Goal: Task Accomplishment & Management: Use online tool/utility

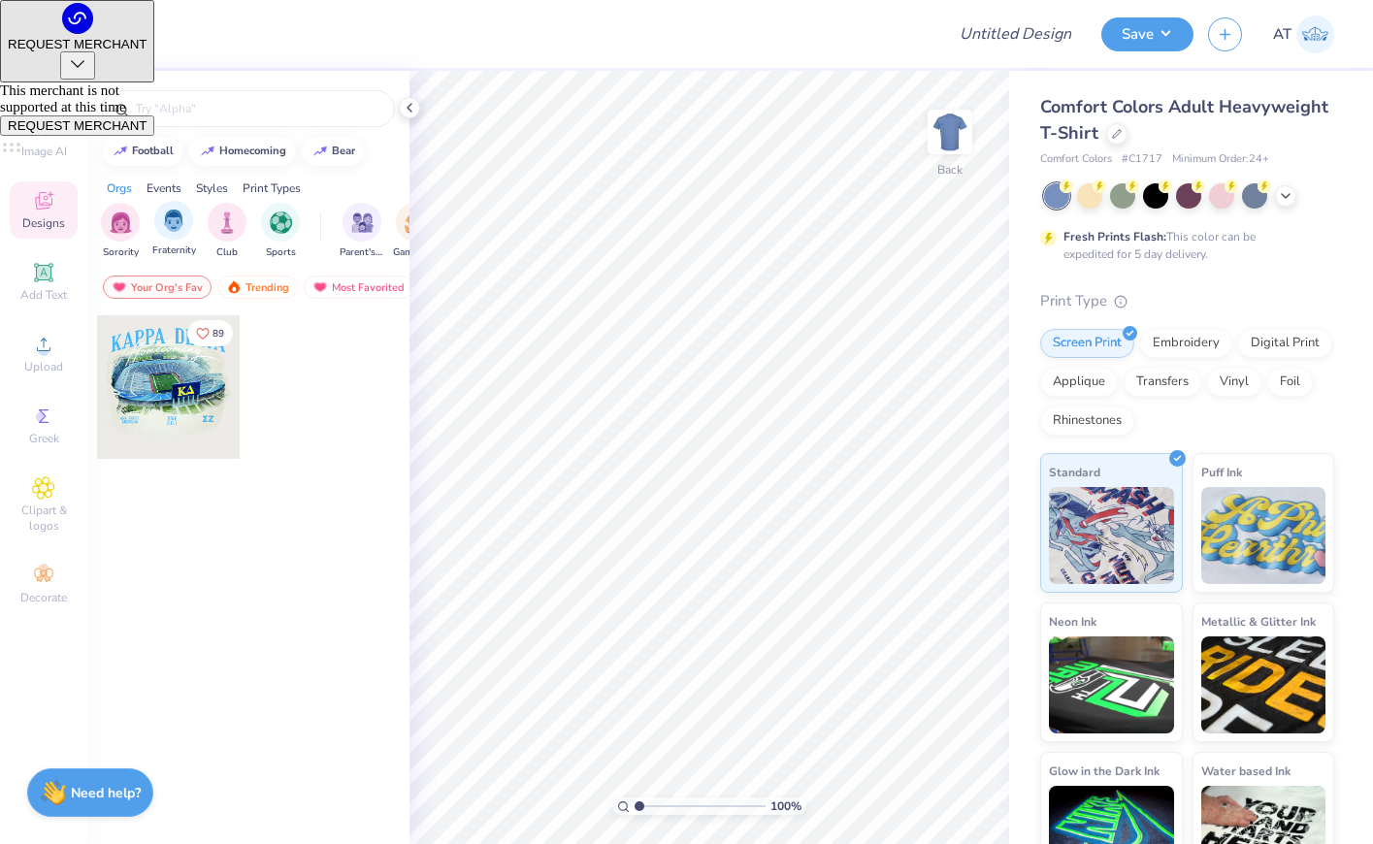
click at [190, 231] on div "Fraternity" at bounding box center [174, 229] width 44 height 57
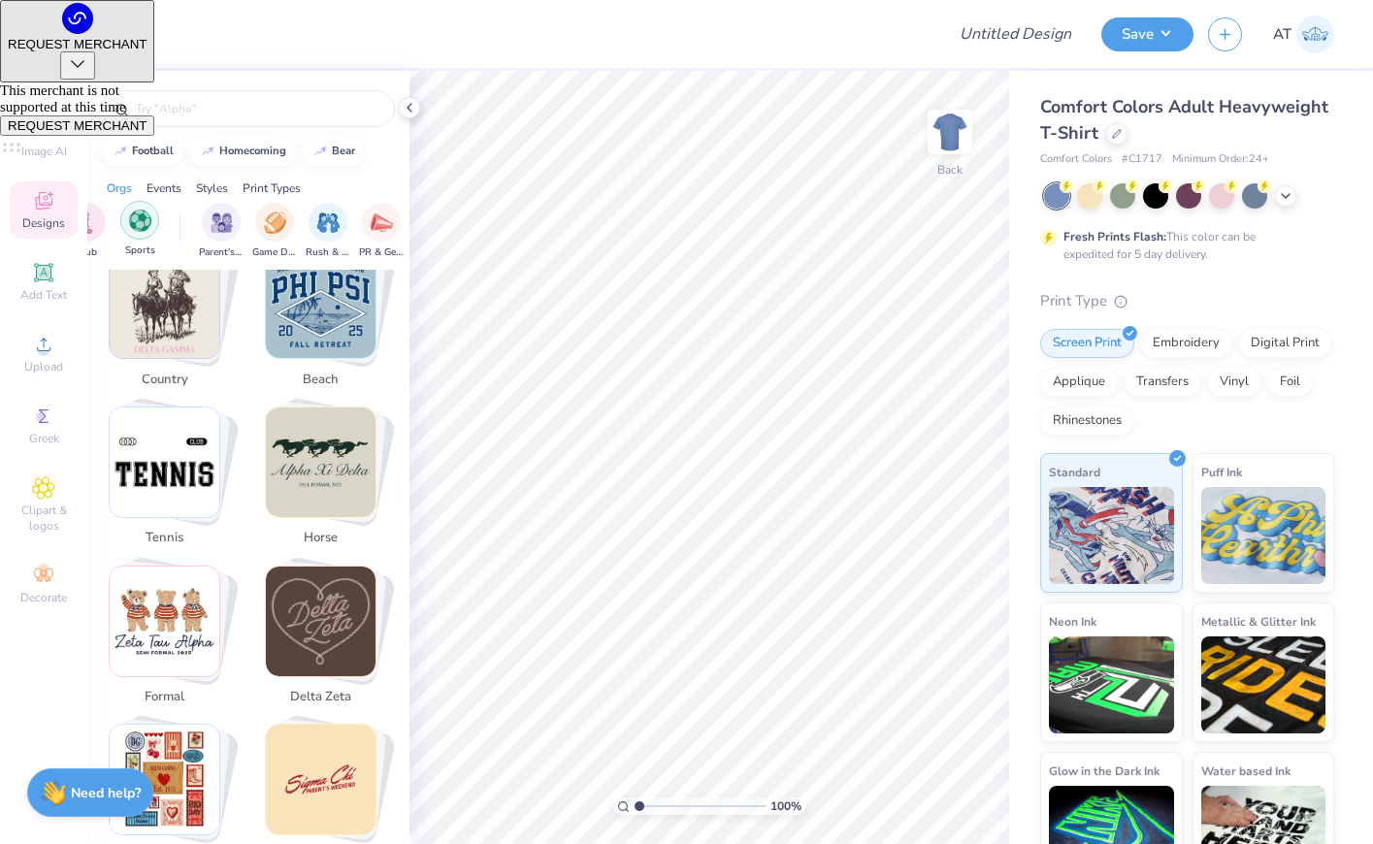
scroll to position [0, 176]
click at [190, 234] on div "filter for Parent's Weekend" at bounding box center [186, 220] width 39 height 39
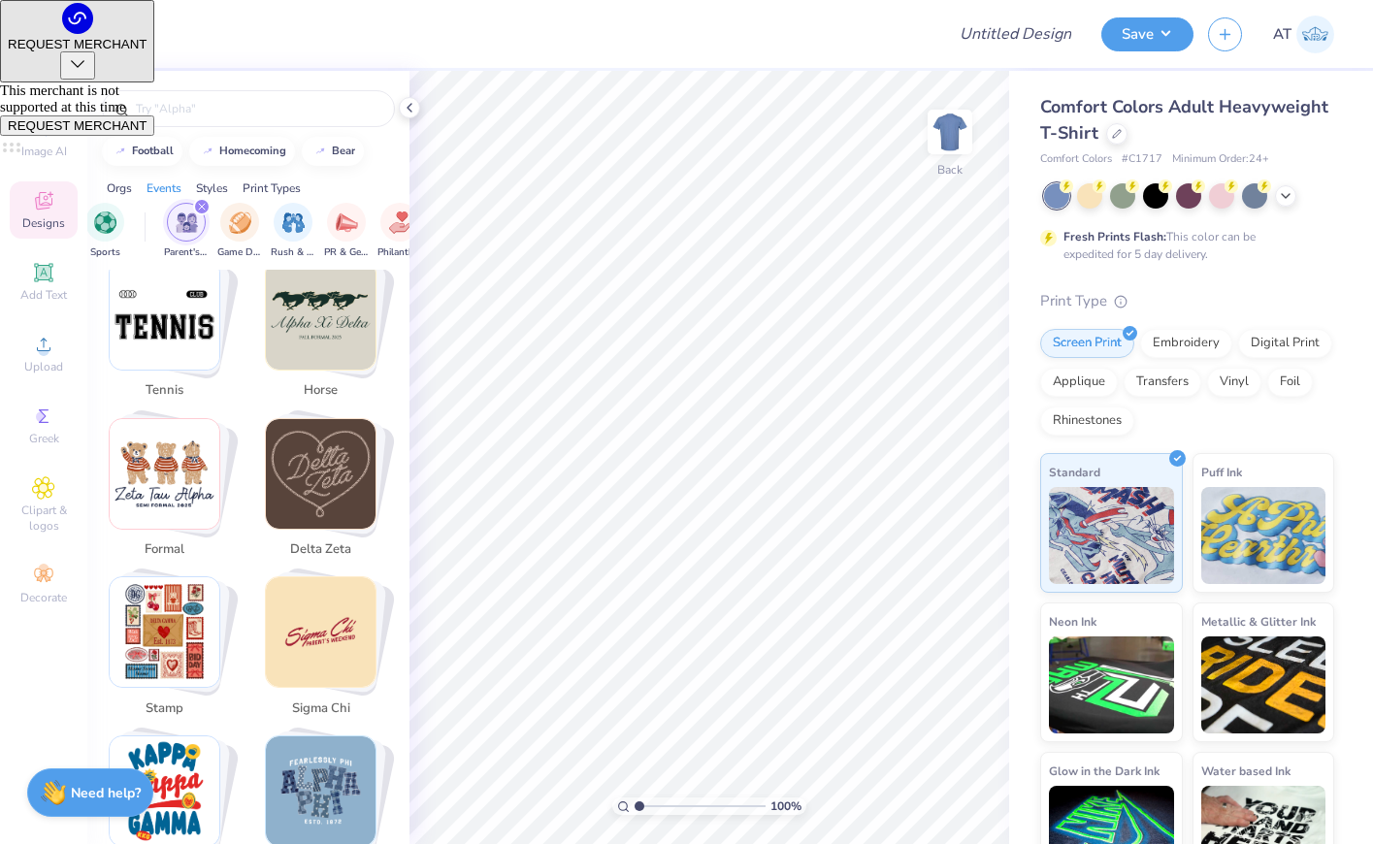
scroll to position [1466, 0]
click at [194, 225] on img "filter for Parent's Weekend" at bounding box center [187, 222] width 22 height 22
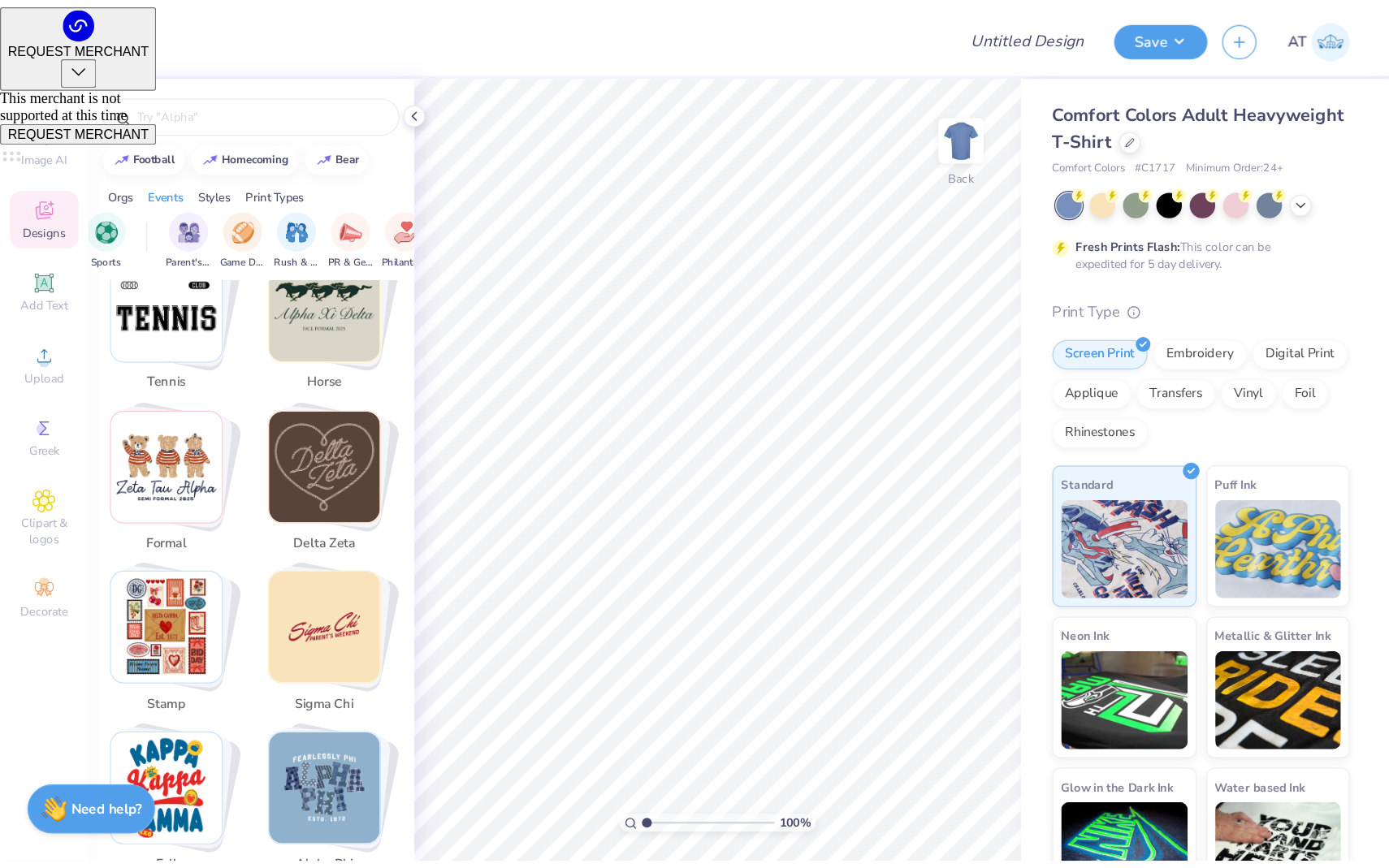
scroll to position [1249, 0]
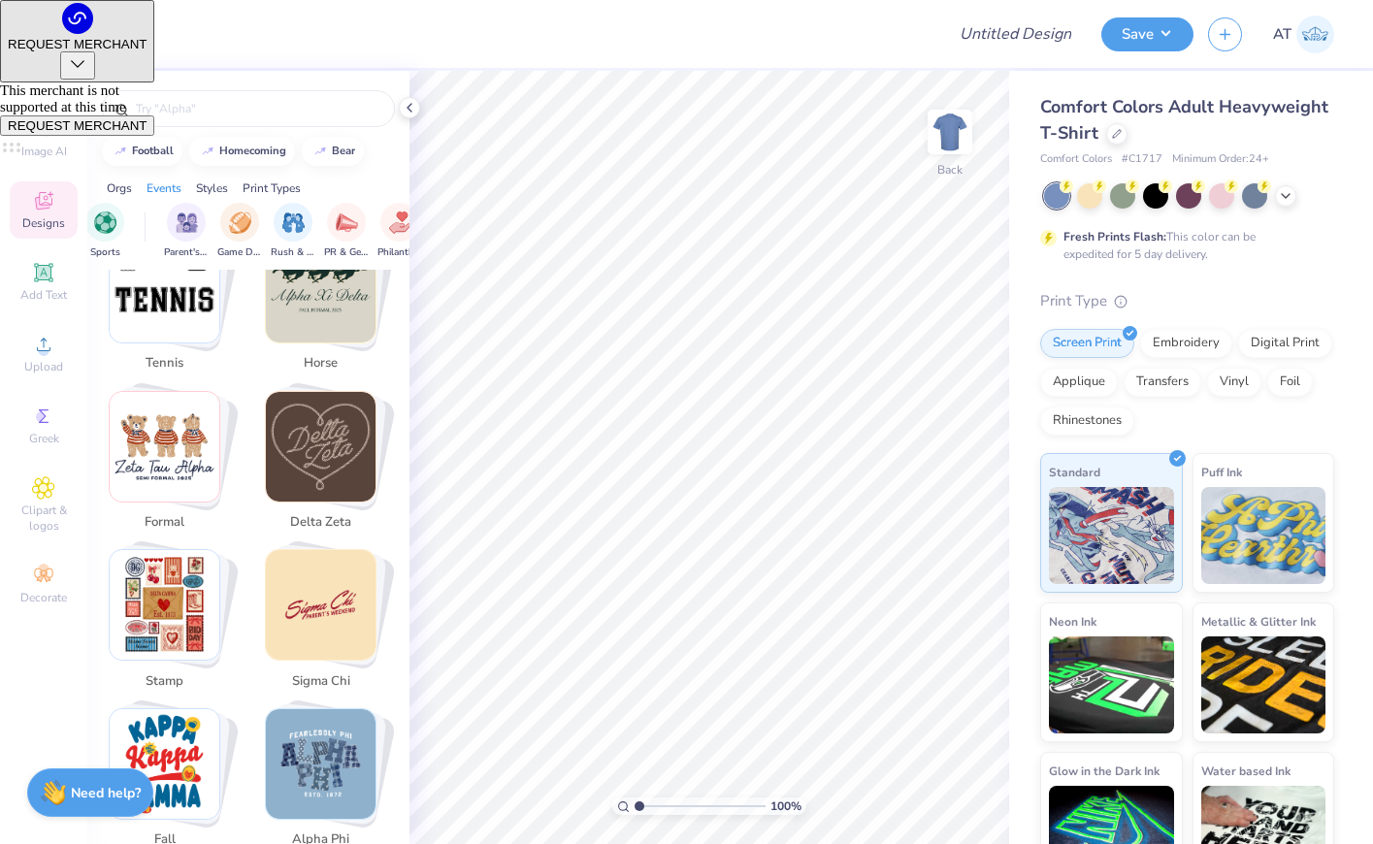
click at [297, 580] on img "Stack Card Button sigma chi" at bounding box center [321, 605] width 110 height 110
type input "sigma chi"
click at [297, 580] on img "Stack Card Button sigma chi" at bounding box center [321, 605] width 110 height 110
click at [362, 559] on img "Stack Card Button sigma chi" at bounding box center [321, 605] width 110 height 110
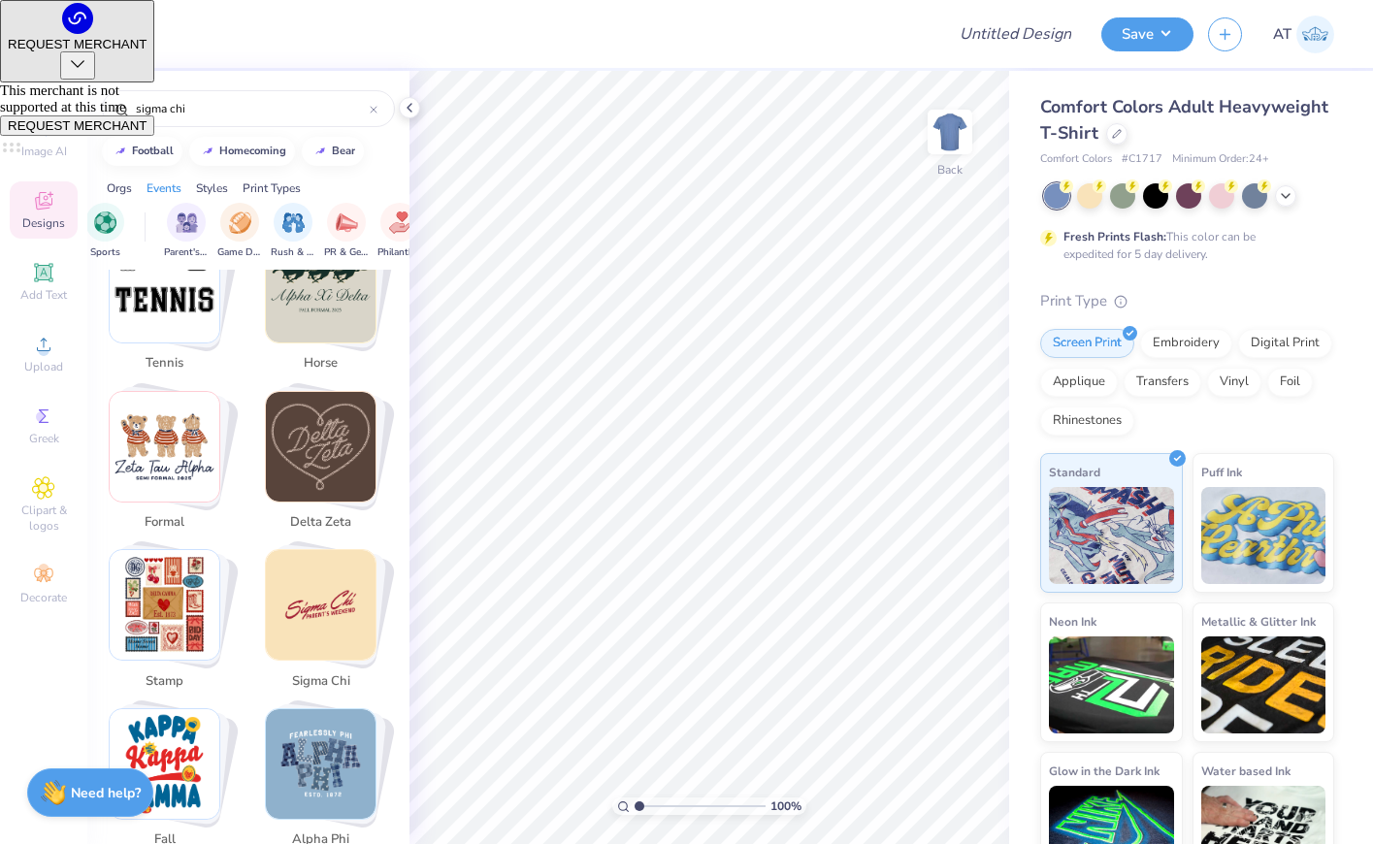
click at [333, 603] on img "Stack Card Button sigma chi" at bounding box center [321, 605] width 110 height 110
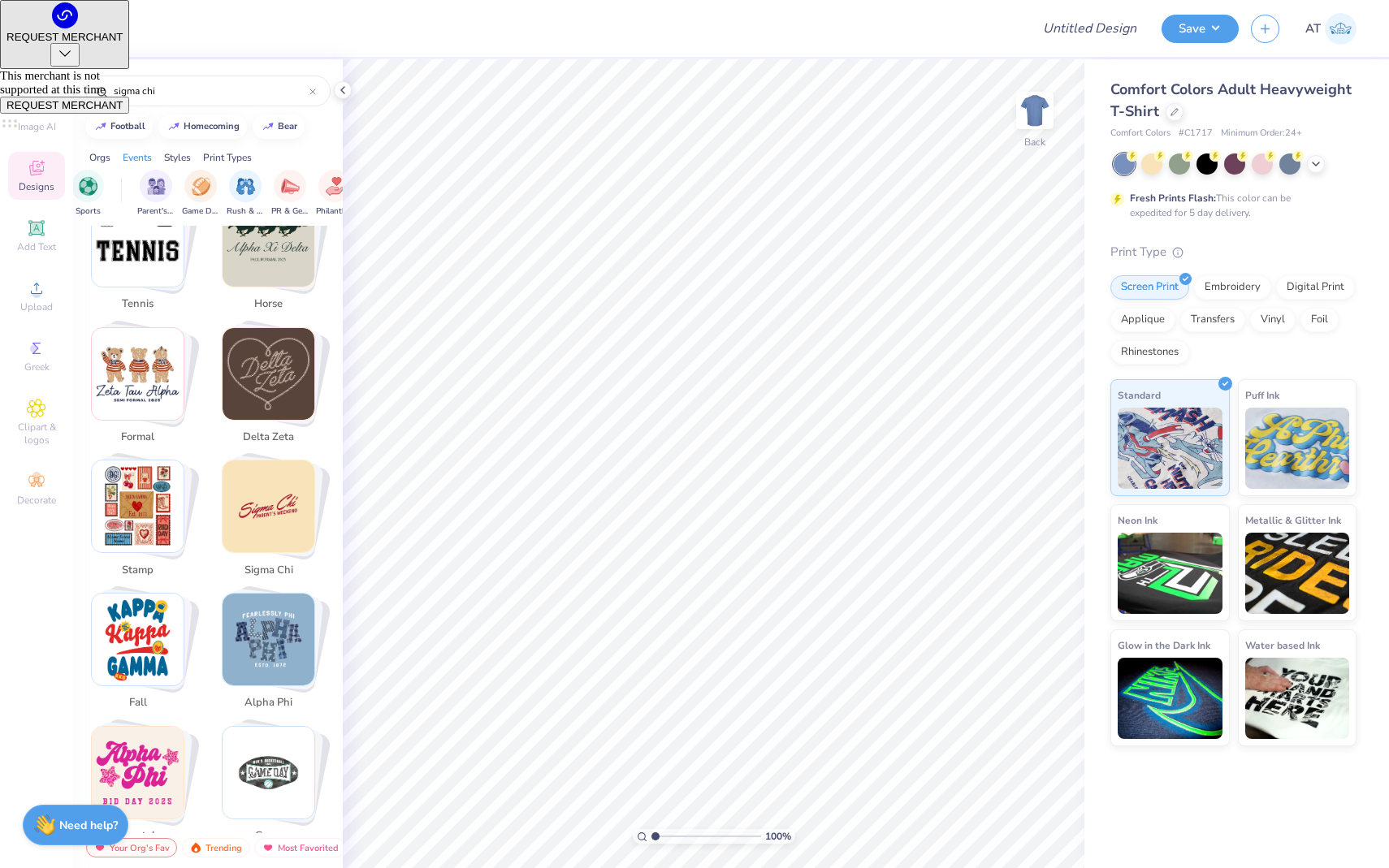
click at [271, 511] on img "Stack Card Button sigma chi" at bounding box center [269, 506] width 92 height 92
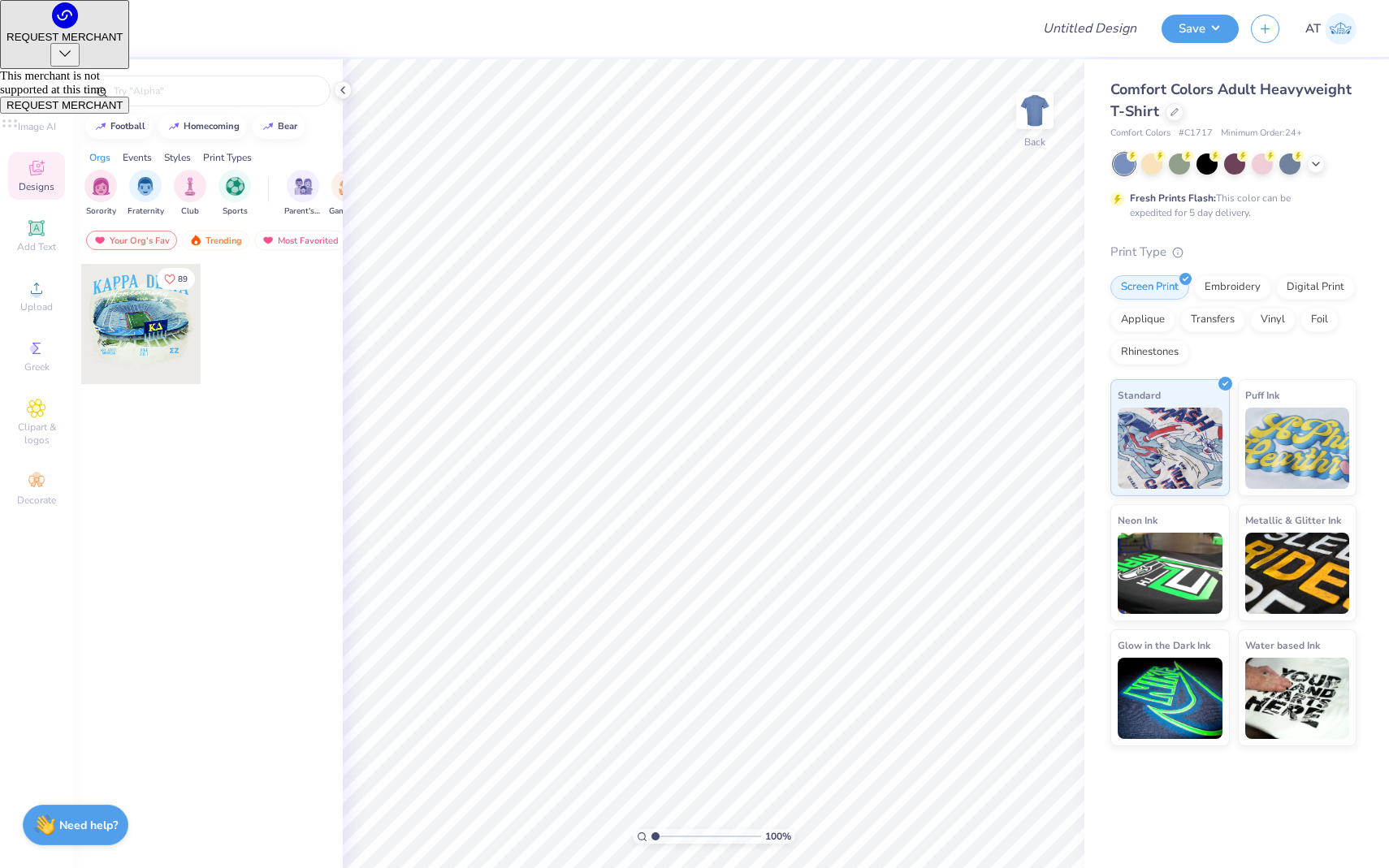
click at [127, 302] on div at bounding box center [141, 324] width 121 height 121
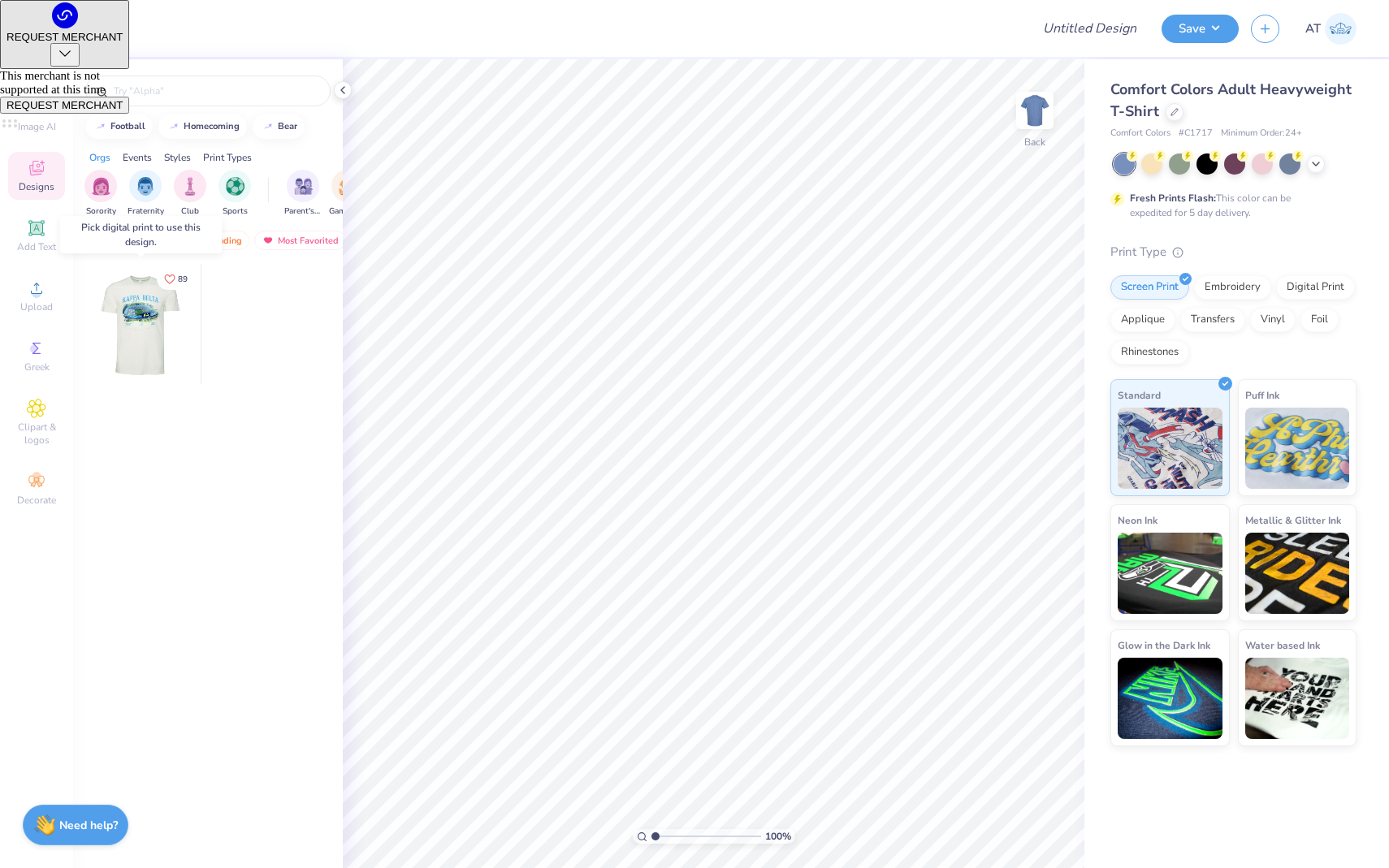
click at [81, 321] on div at bounding box center [21, 324] width 121 height 121
click at [137, 321] on div at bounding box center [141, 324] width 121 height 121
click at [80, 321] on div at bounding box center [20, 324] width 121 height 121
click at [137, 321] on div at bounding box center [141, 324] width 121 height 121
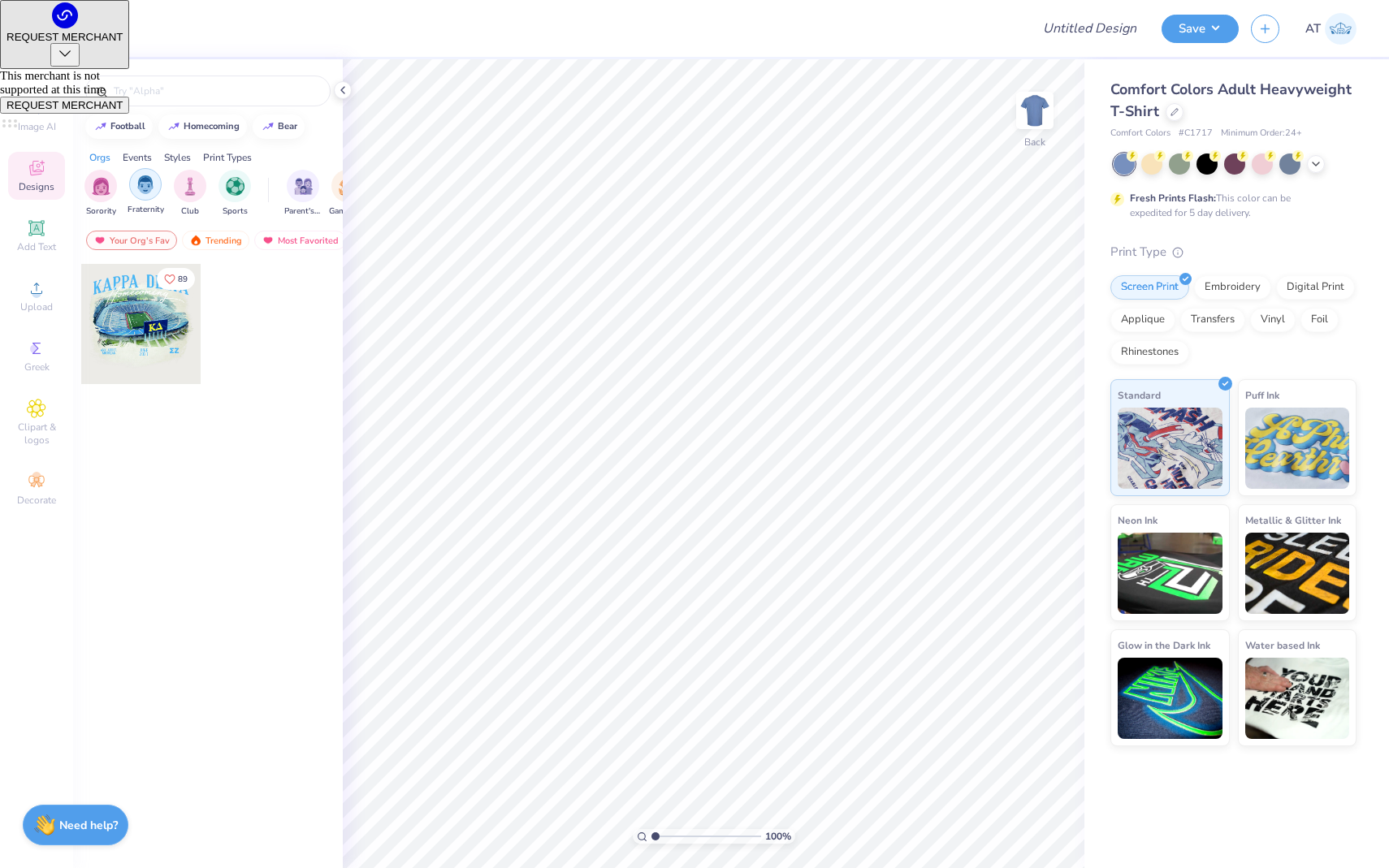
click at [141, 199] on div "filter for Fraternity" at bounding box center [145, 184] width 33 height 33
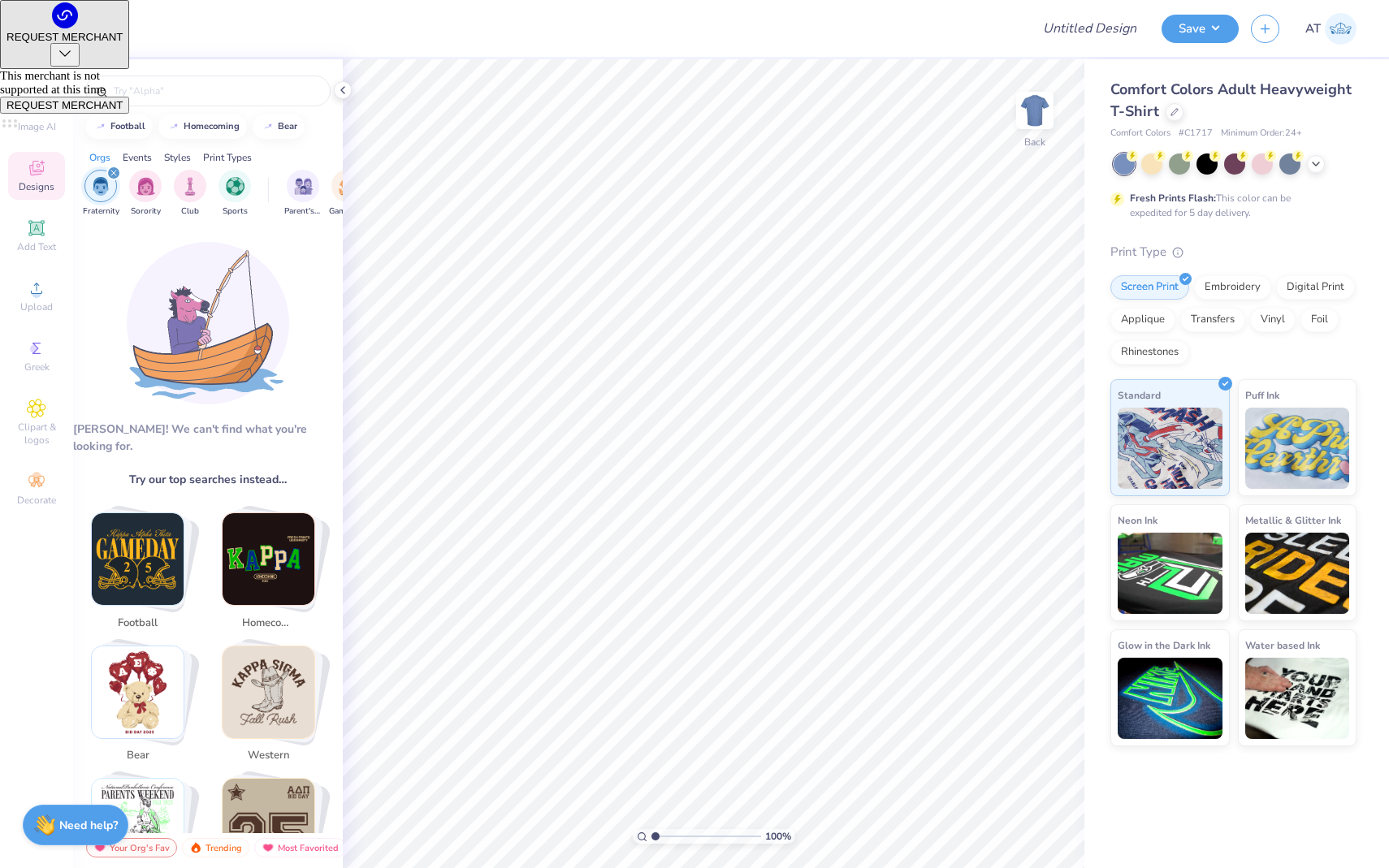
click at [172, 538] on img "Stack Card Button football" at bounding box center [138, 559] width 92 height 92
type input "football"
click at [172, 538] on img "Stack Card Button football" at bounding box center [138, 559] width 92 height 92
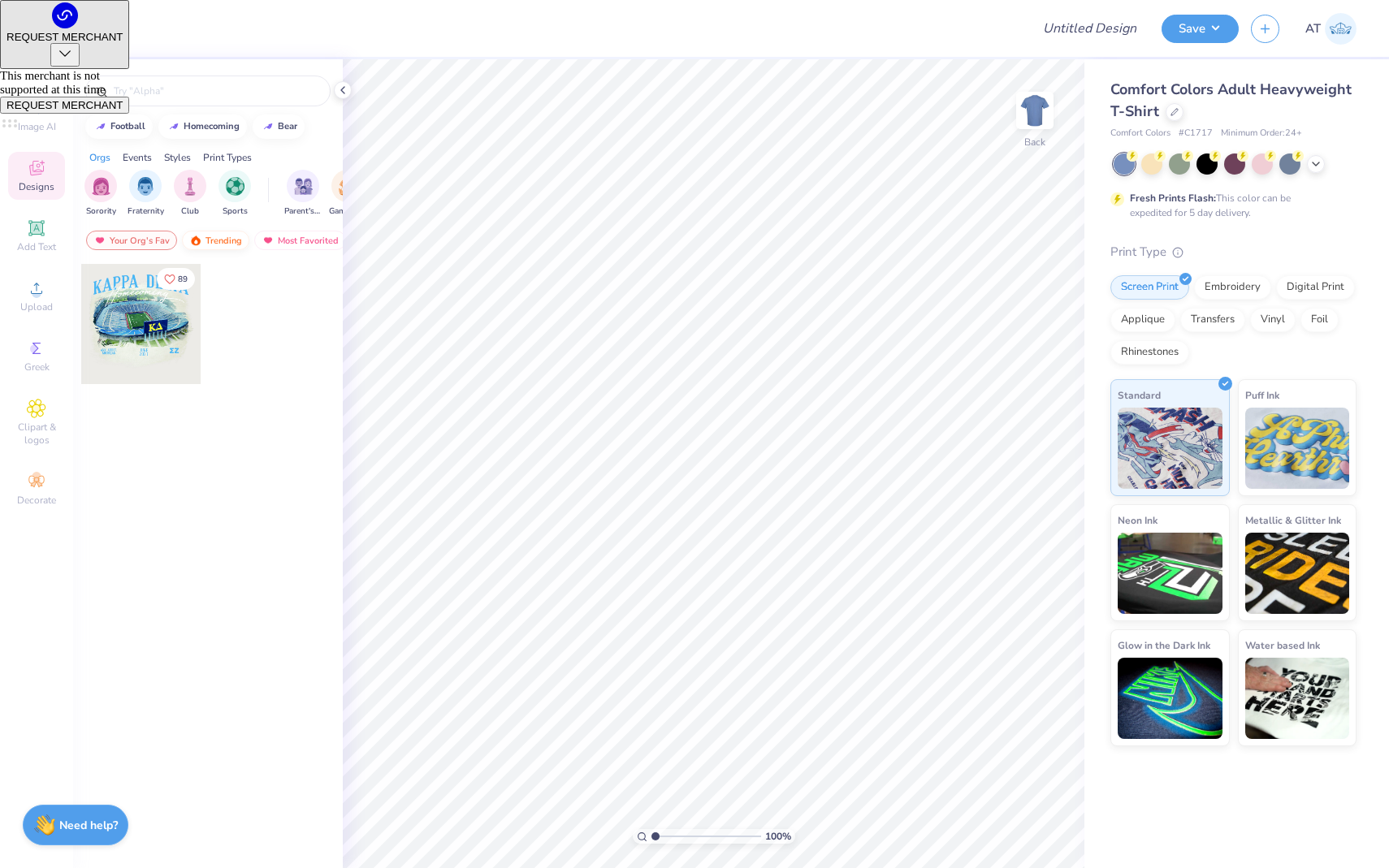
click at [226, 246] on div "Trending" at bounding box center [215, 239] width 68 height 19
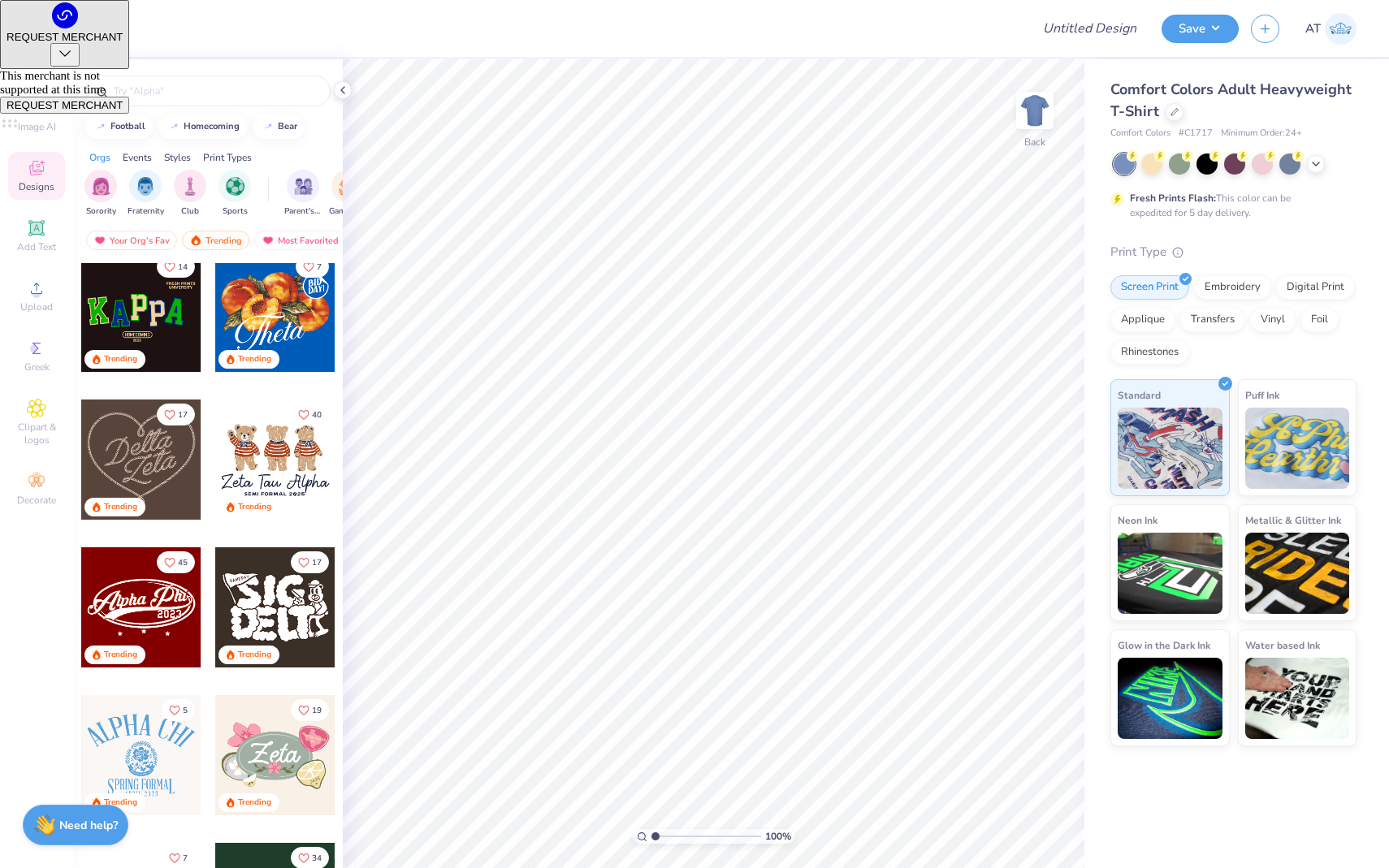
scroll to position [455, 0]
click at [149, 760] on div at bounding box center [141, 756] width 121 height 121
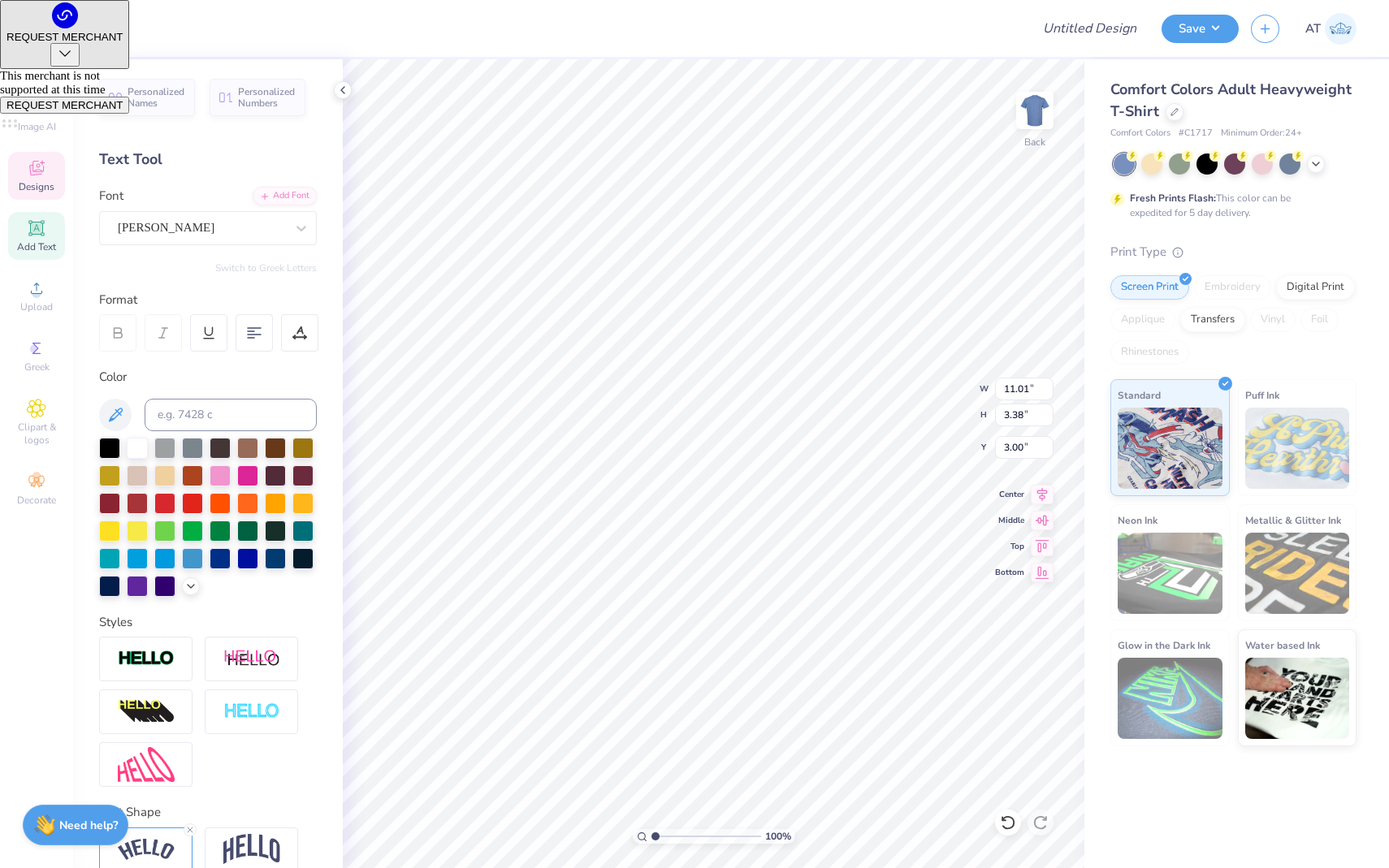
scroll to position [0, 2]
click at [188, 451] on div at bounding box center [192, 446] width 21 height 21
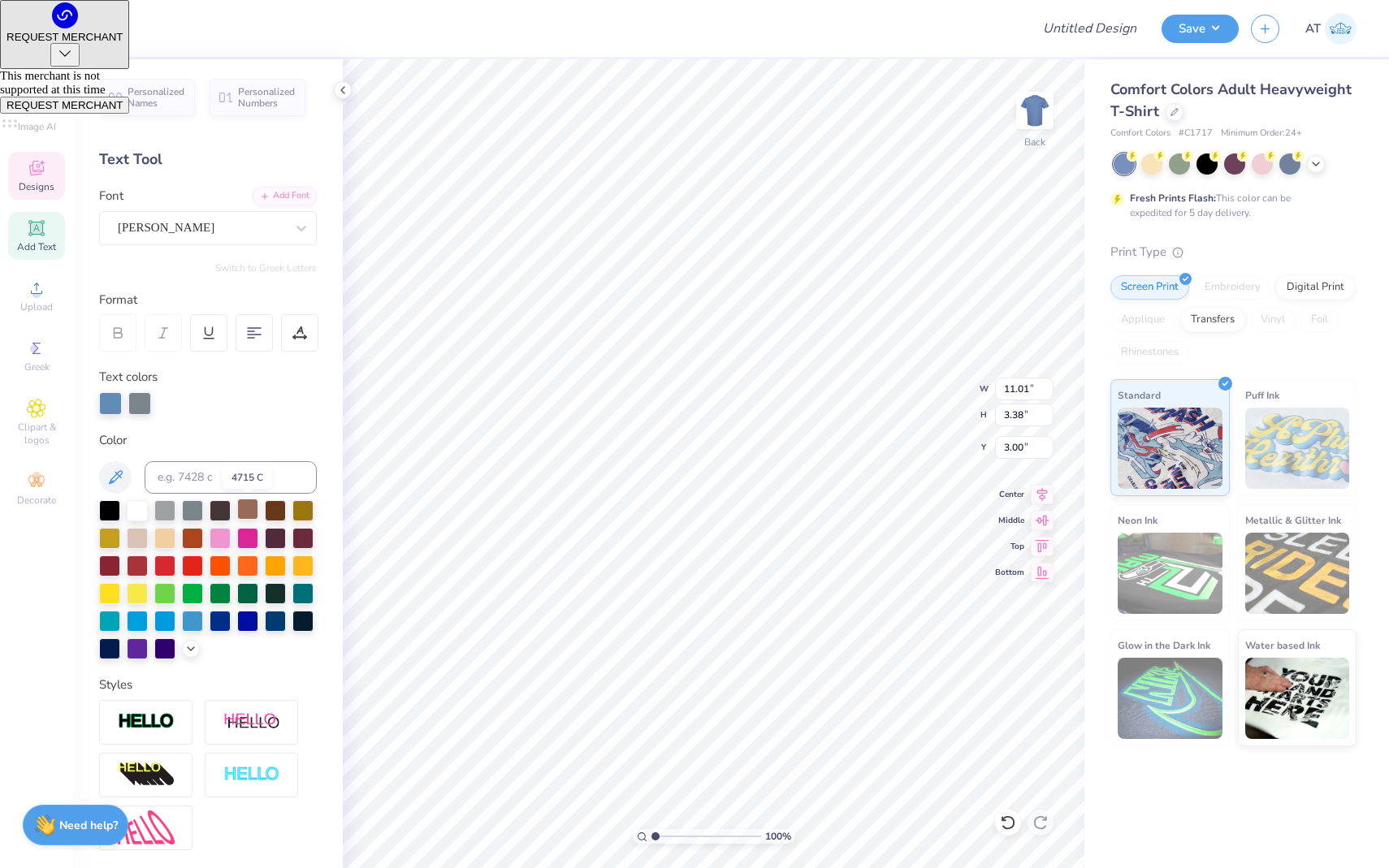
click at [241, 499] on div at bounding box center [247, 509] width 21 height 21
click at [255, 520] on div at bounding box center [247, 509] width 21 height 21
type textarea "Sig EP"
click at [1317, 162] on polyline at bounding box center [1316, 162] width 7 height 3
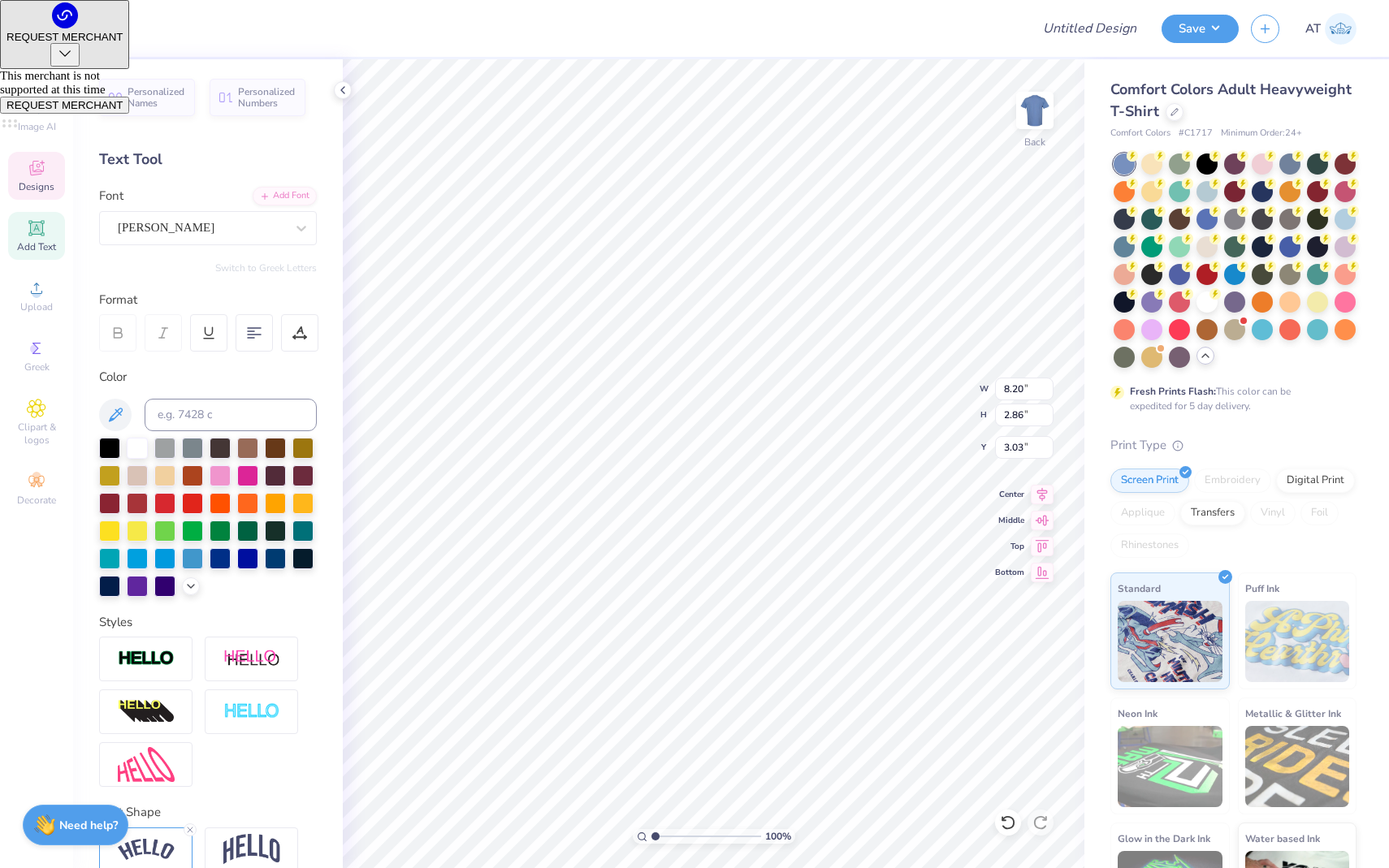
type input "8.20"
type input "2.86"
type input "3.03"
click at [1177, 119] on div at bounding box center [1174, 110] width 18 height 18
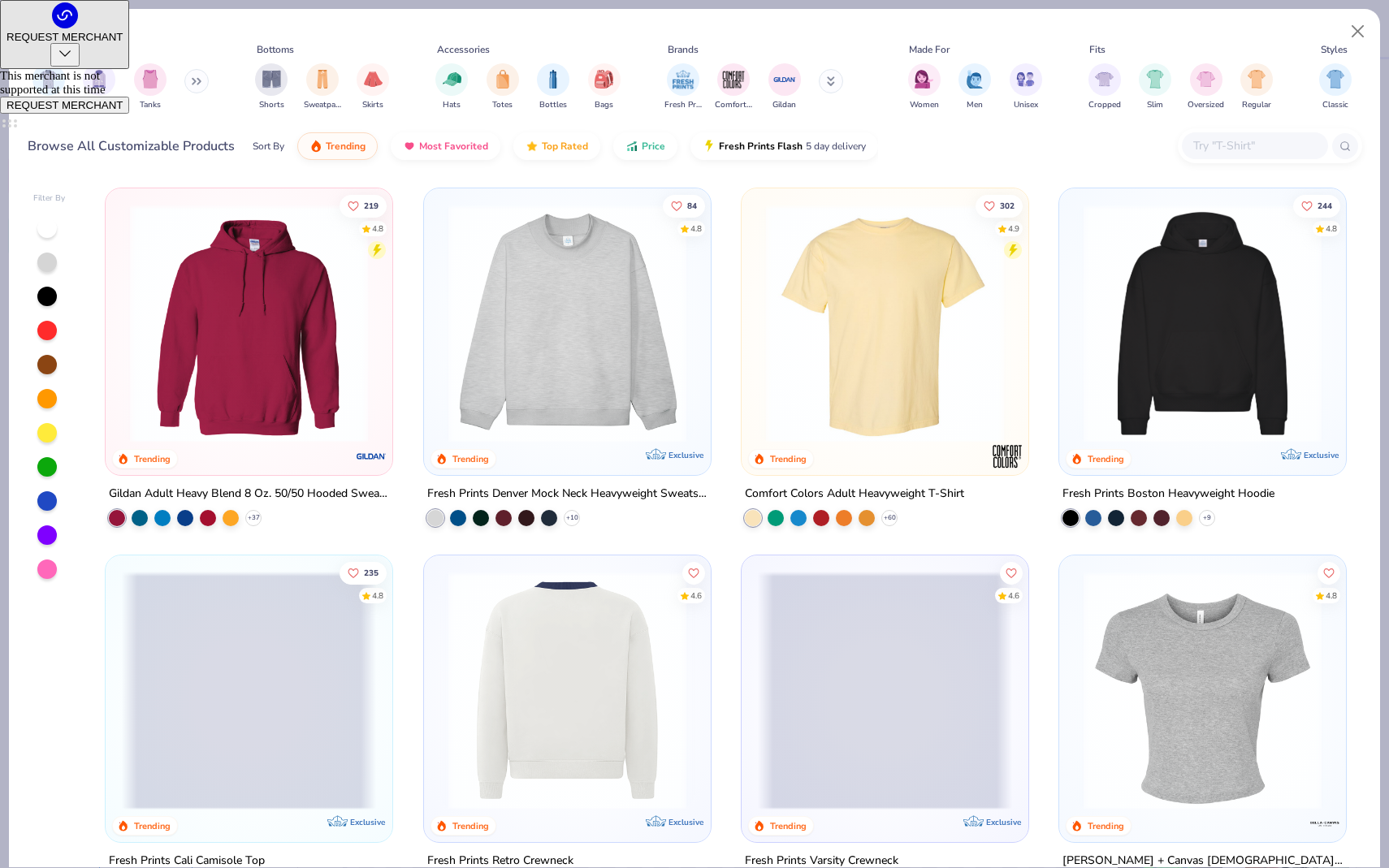
click at [585, 668] on img at bounding box center [567, 691] width 255 height 238
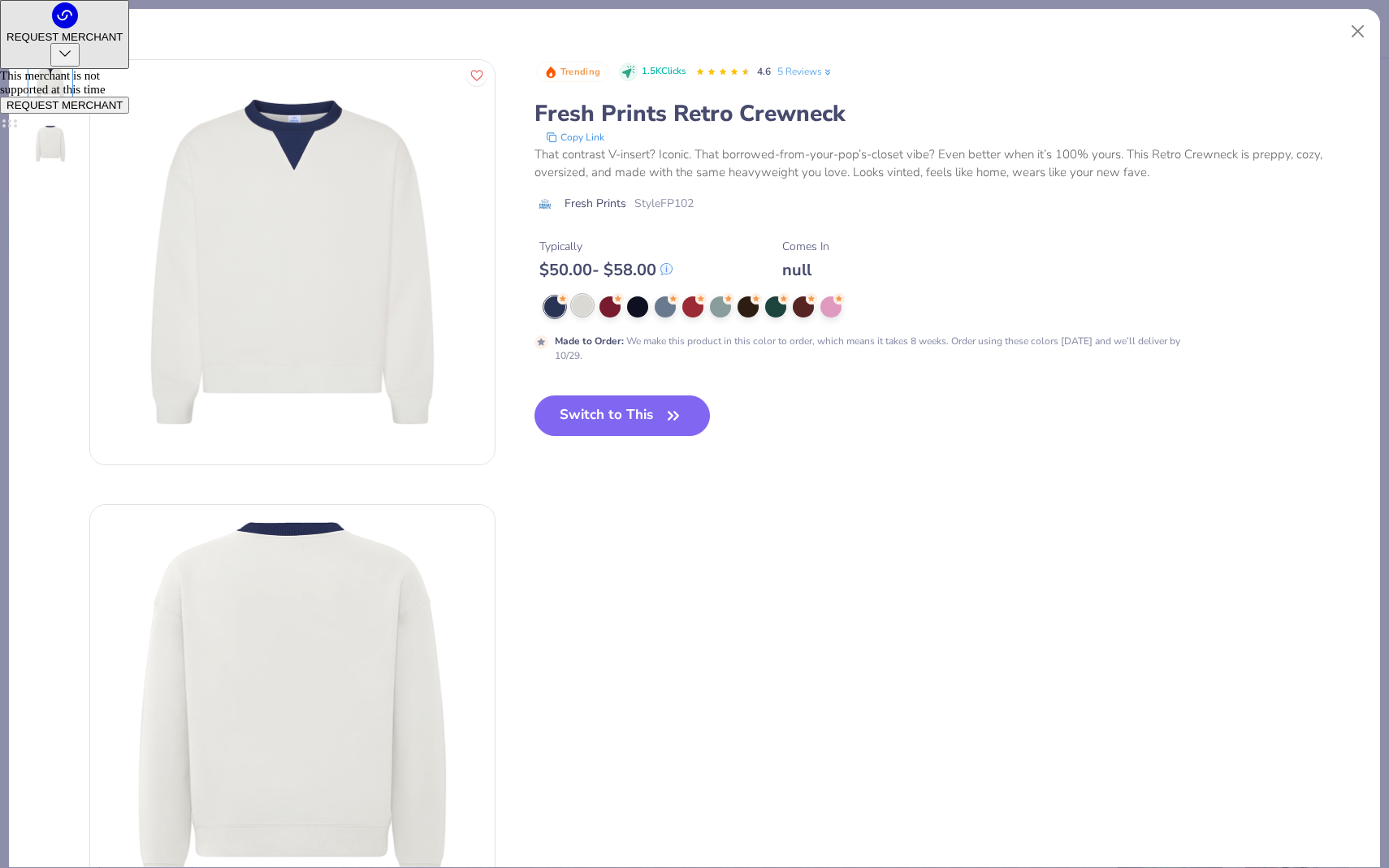
click at [576, 301] on div at bounding box center [582, 305] width 21 height 21
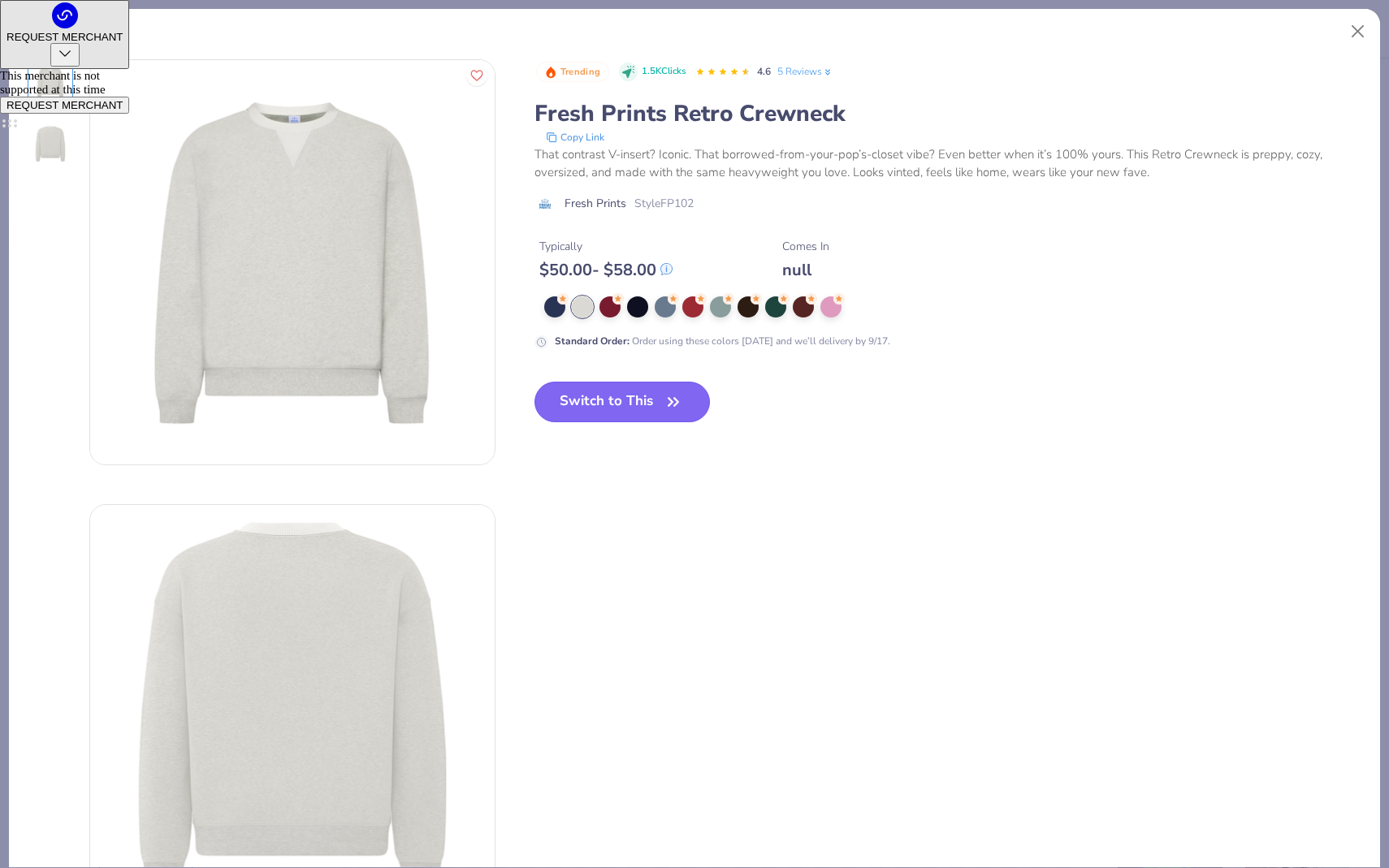
click at [582, 403] on button "Switch to This" at bounding box center [622, 402] width 176 height 41
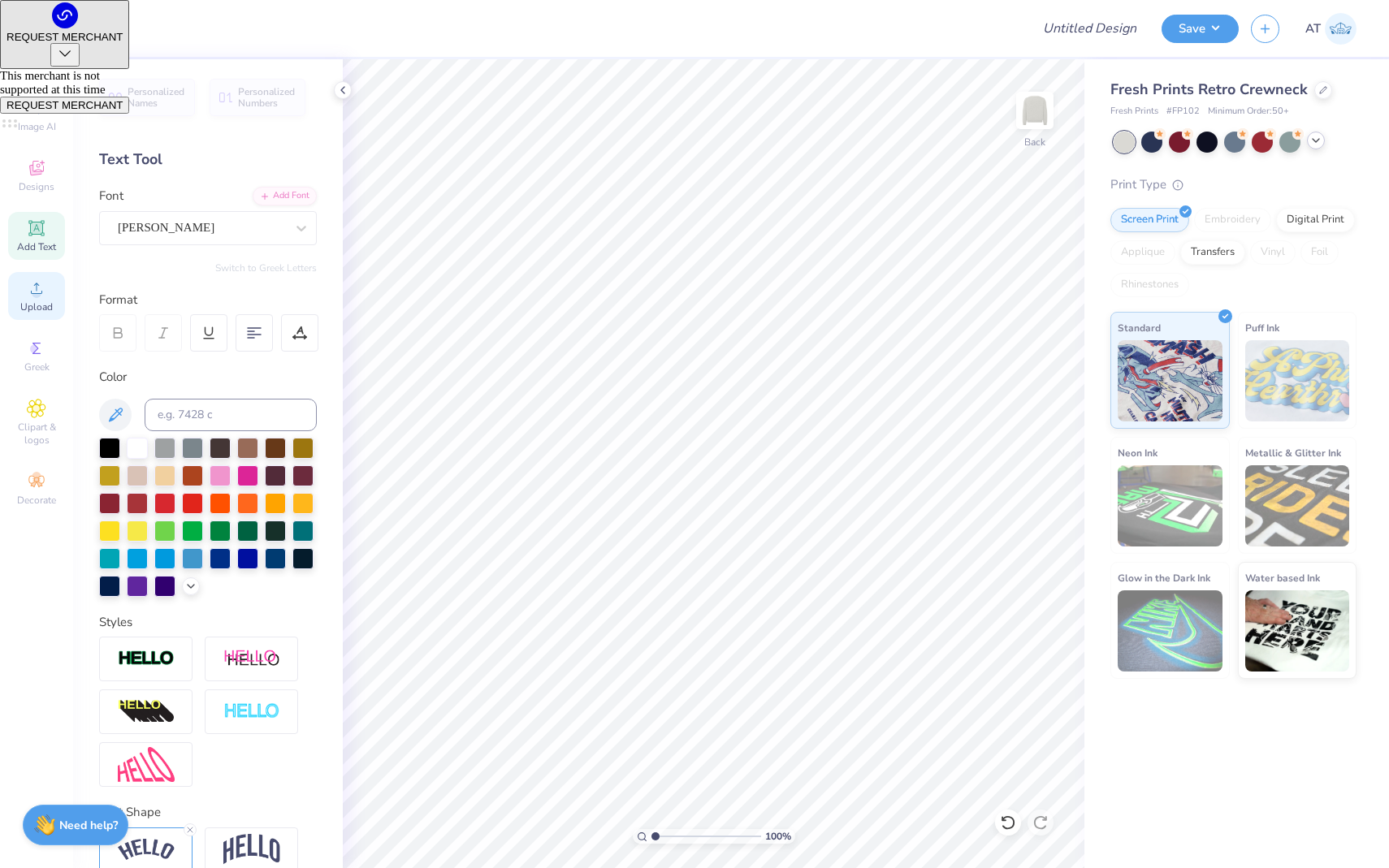
click at [44, 303] on span "Upload" at bounding box center [36, 307] width 33 height 13
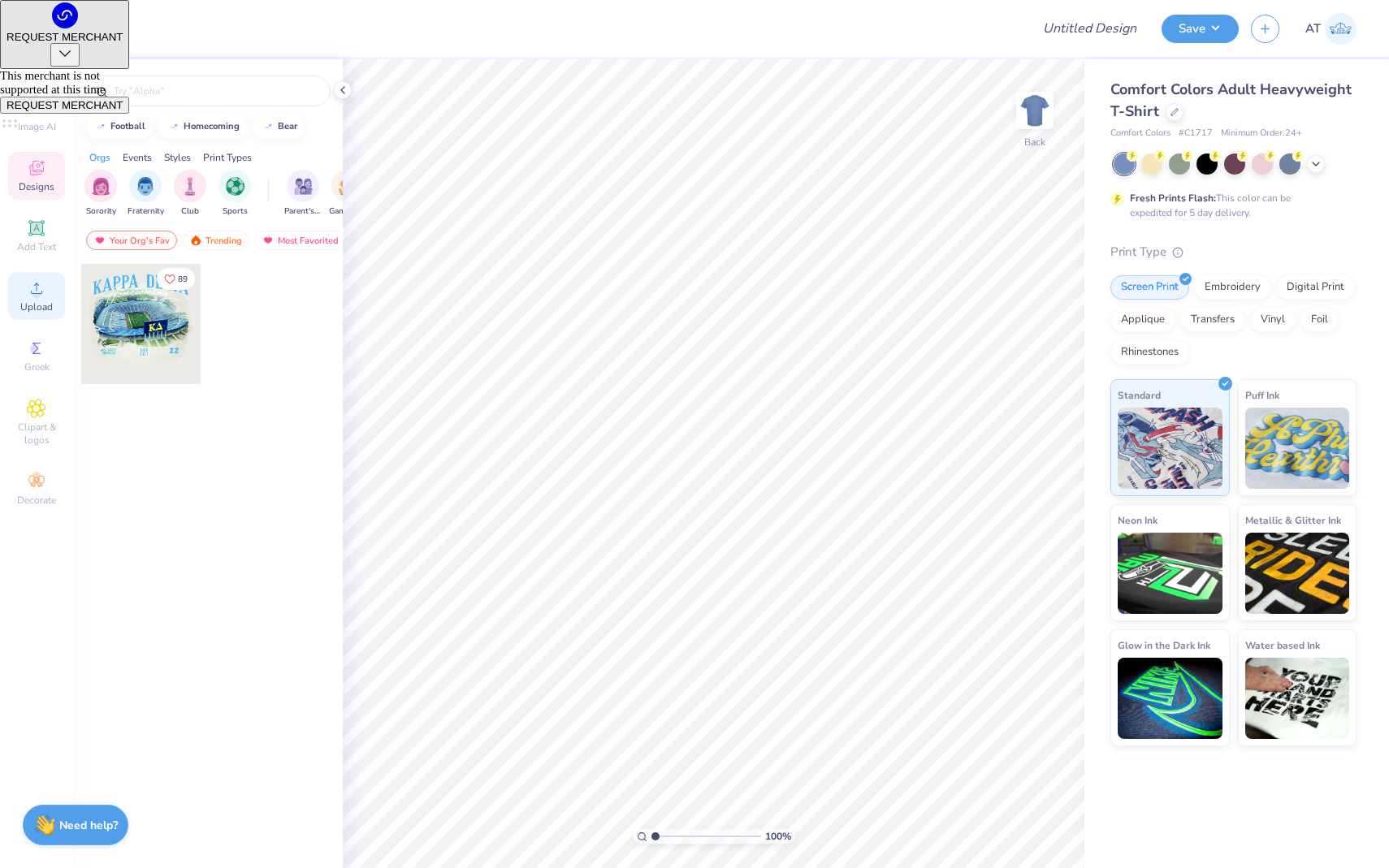
click at [41, 304] on span "Upload" at bounding box center [36, 307] width 33 height 13
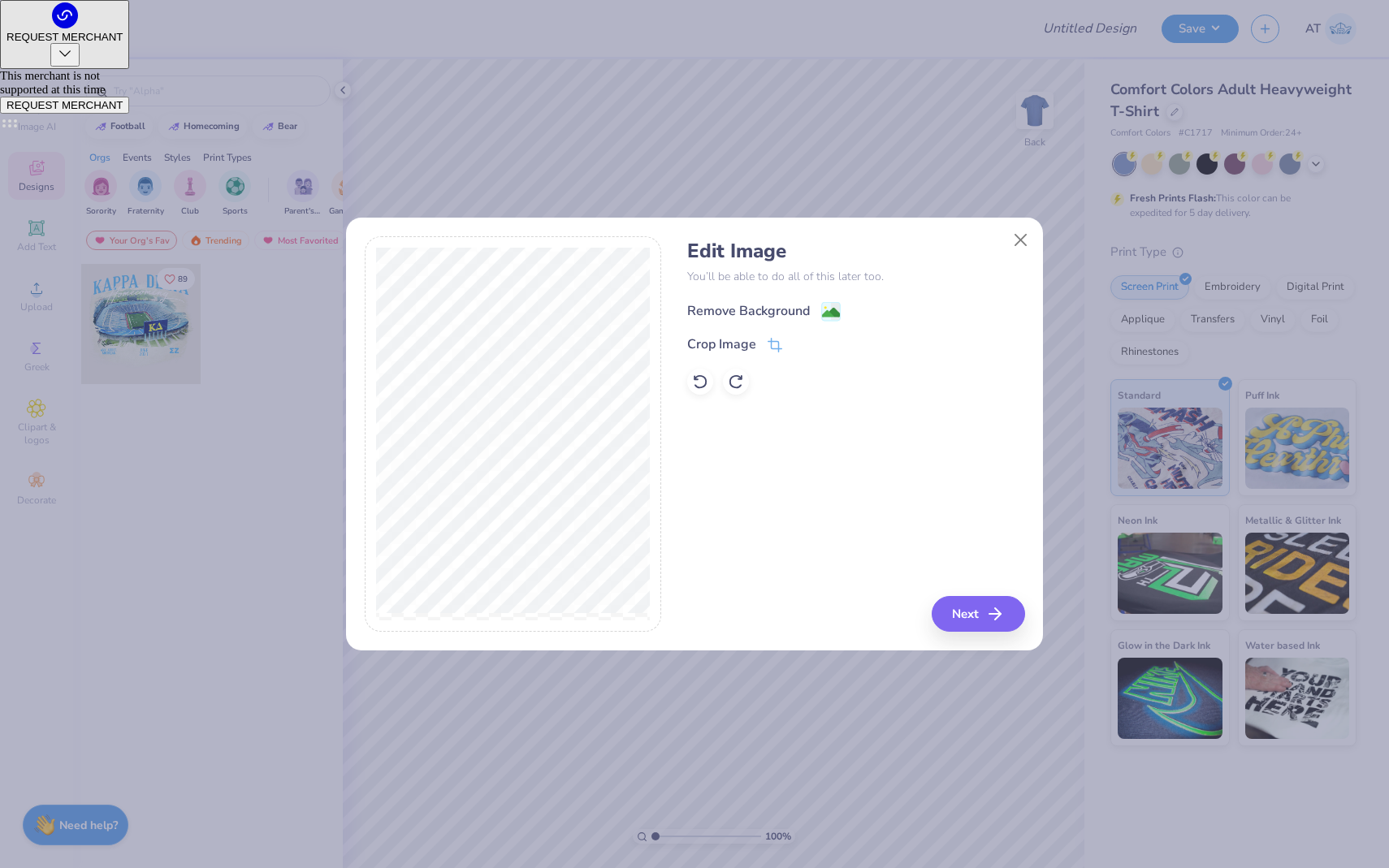
click at [819, 310] on div "Remove Background" at bounding box center [764, 311] width 153 height 20
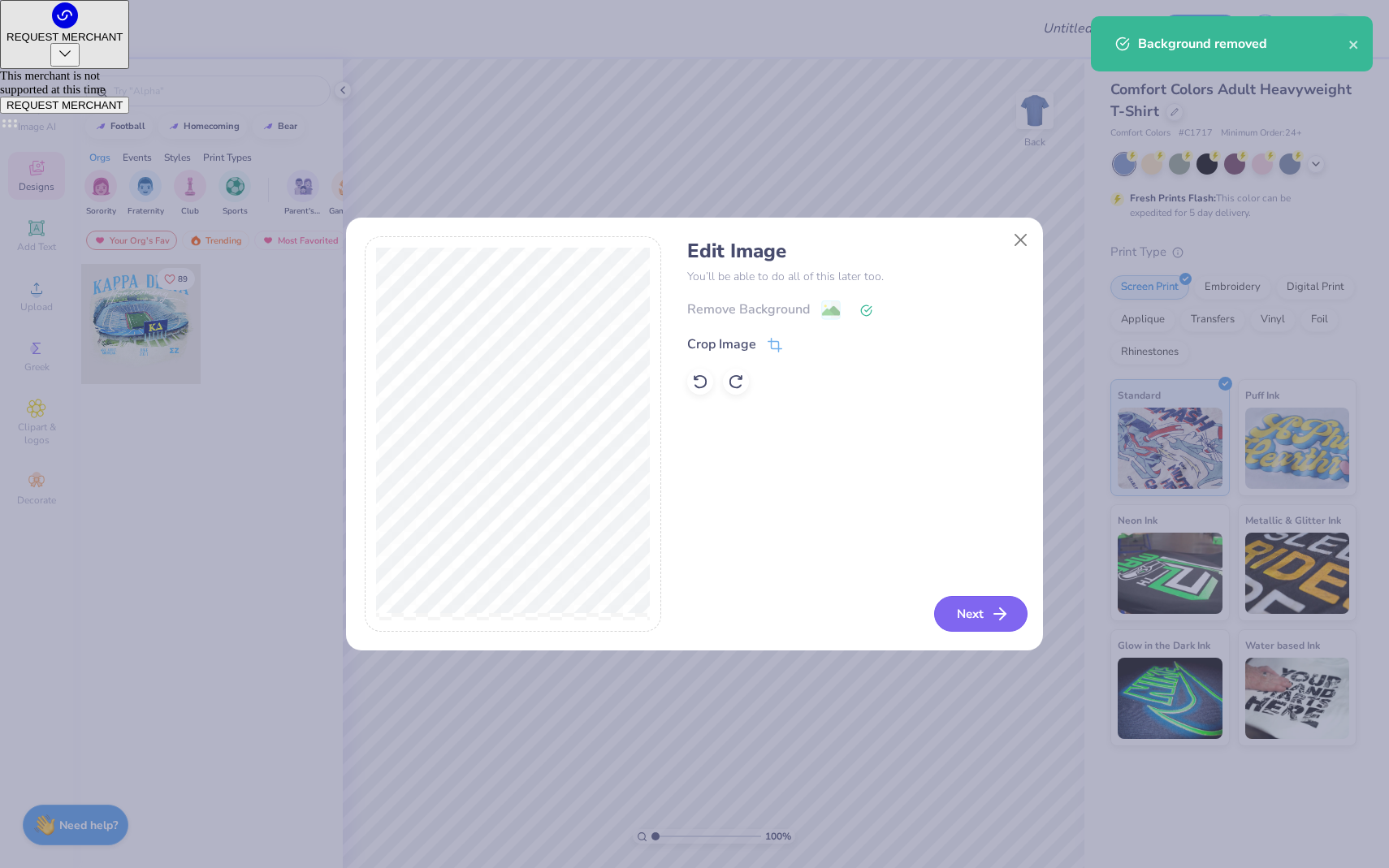
click at [991, 609] on icon "button" at bounding box center [999, 614] width 19 height 19
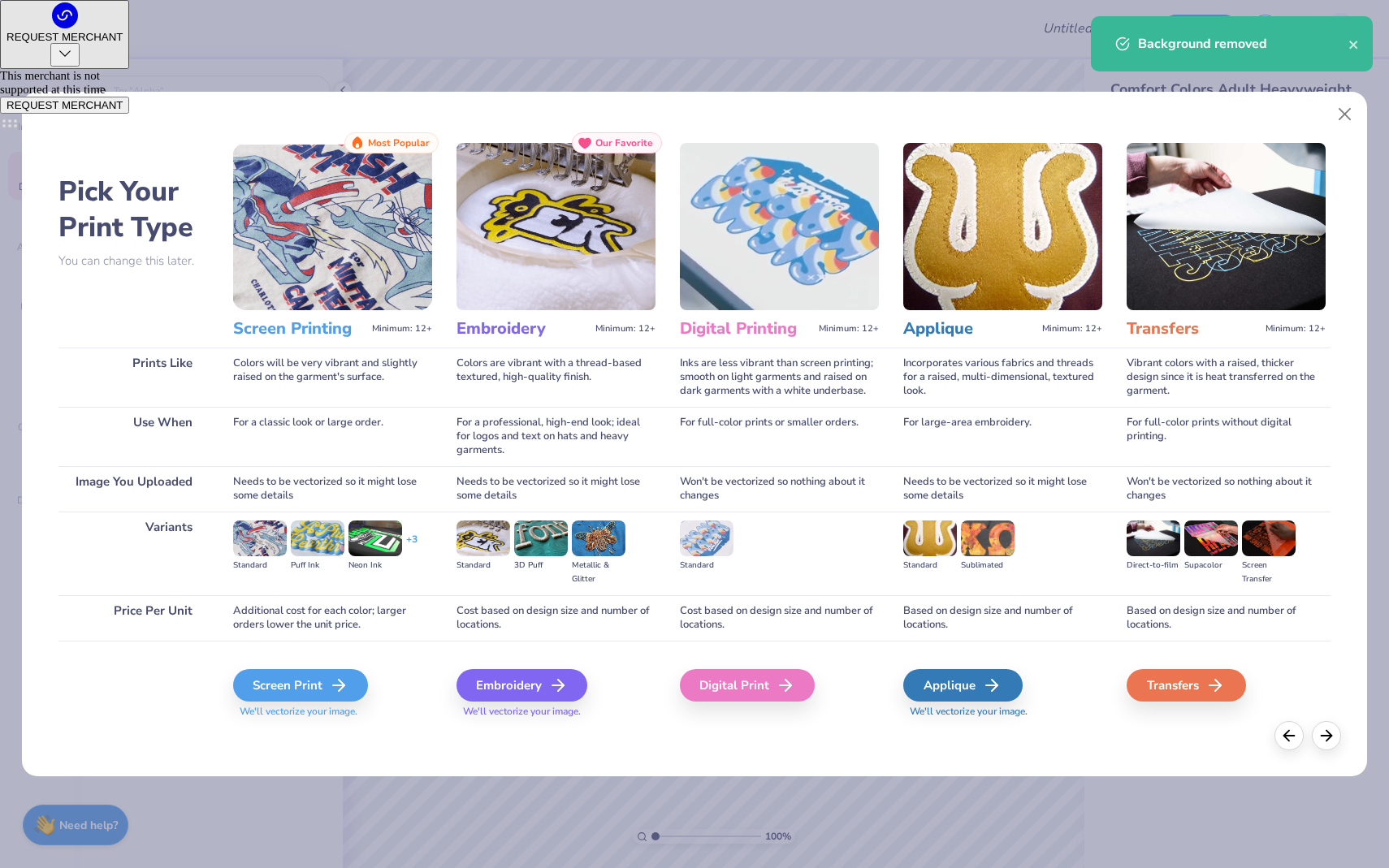
click at [335, 650] on div "Screen Print We'll vectorize your image." at bounding box center [332, 684] width 199 height 87
click at [326, 675] on div "Screen Print" at bounding box center [302, 685] width 135 height 33
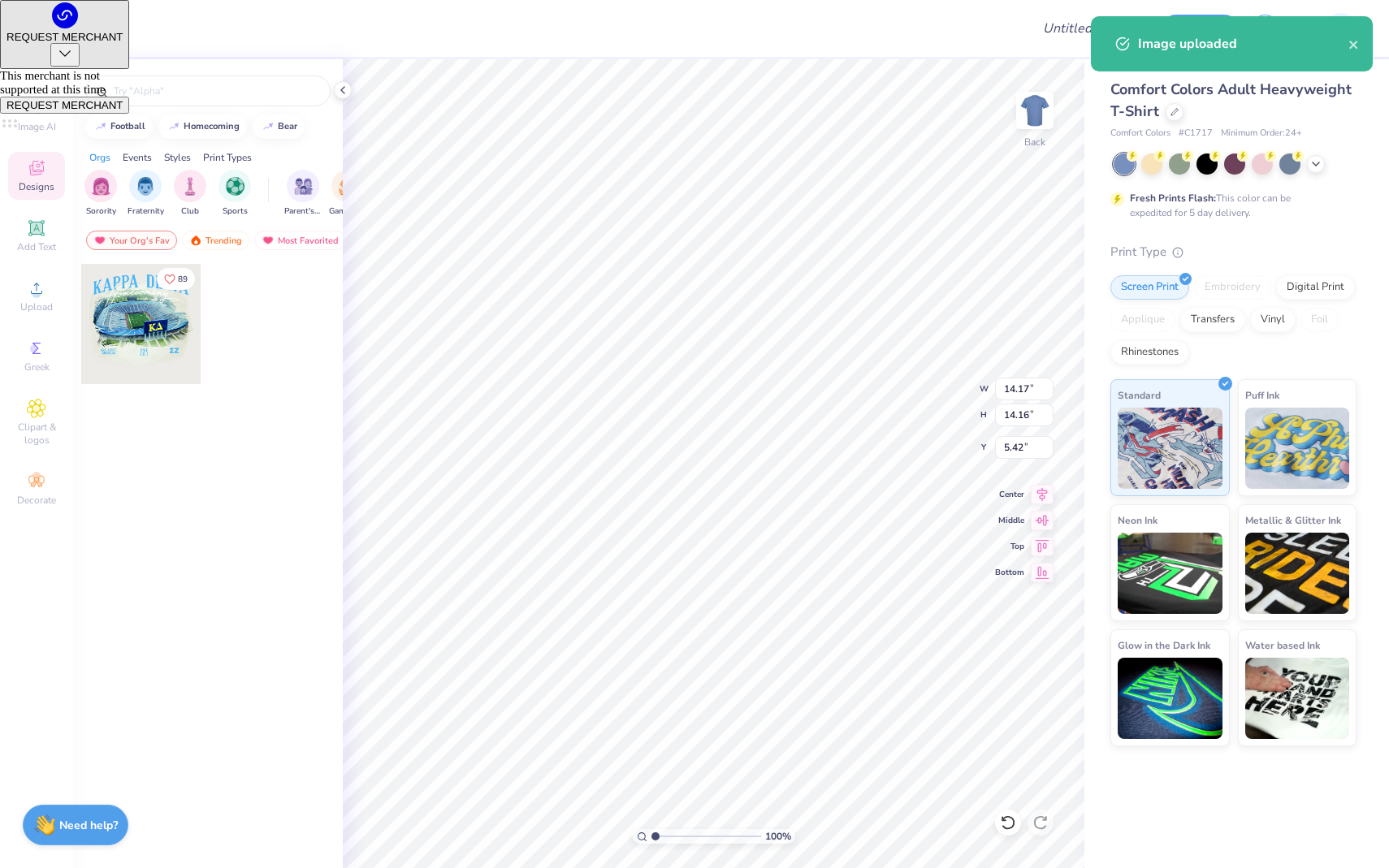
type input "9.61"
type input "9.60"
type input "3.75"
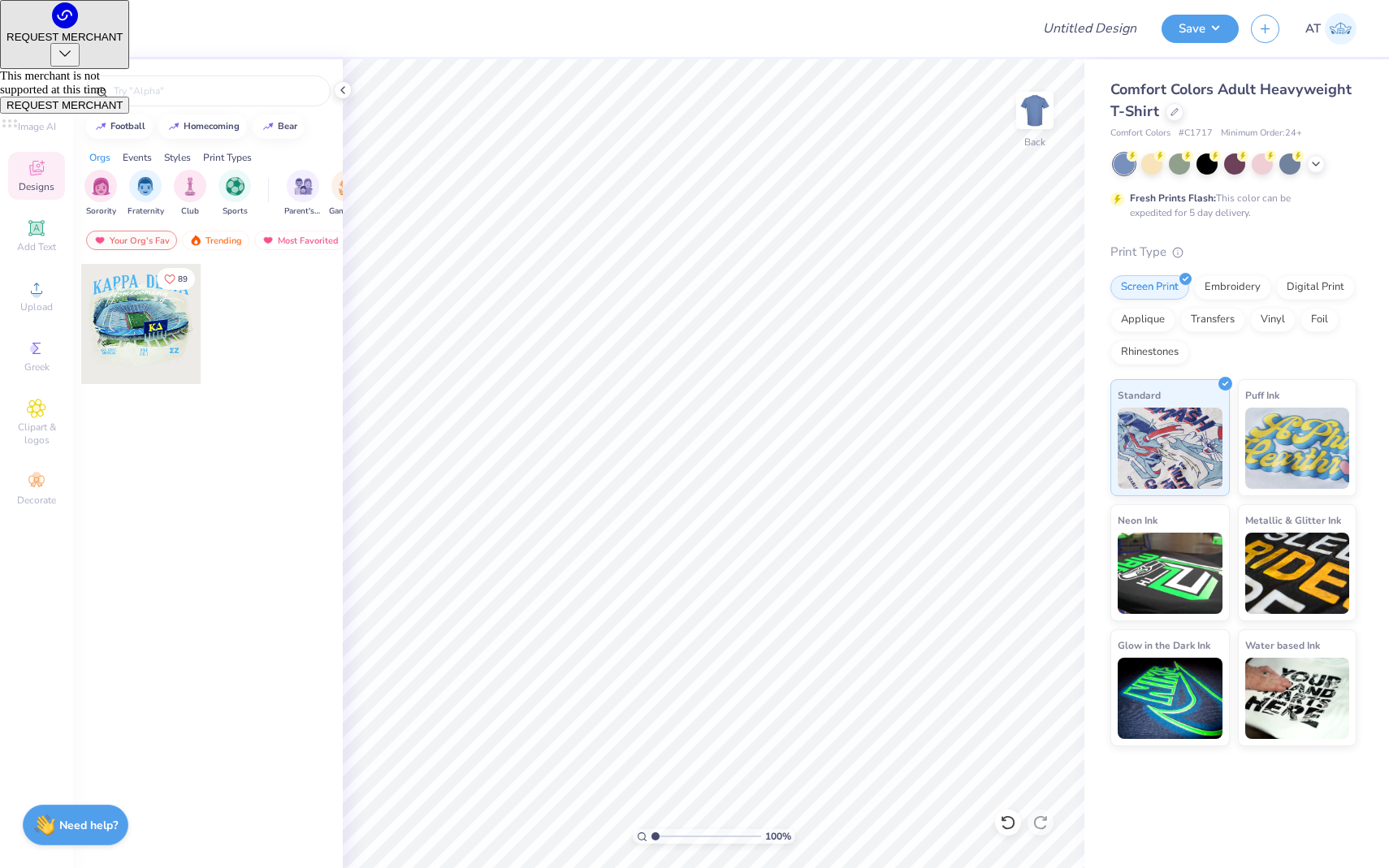
click at [75, 29] on div at bounding box center [73, 26] width 23 height 23
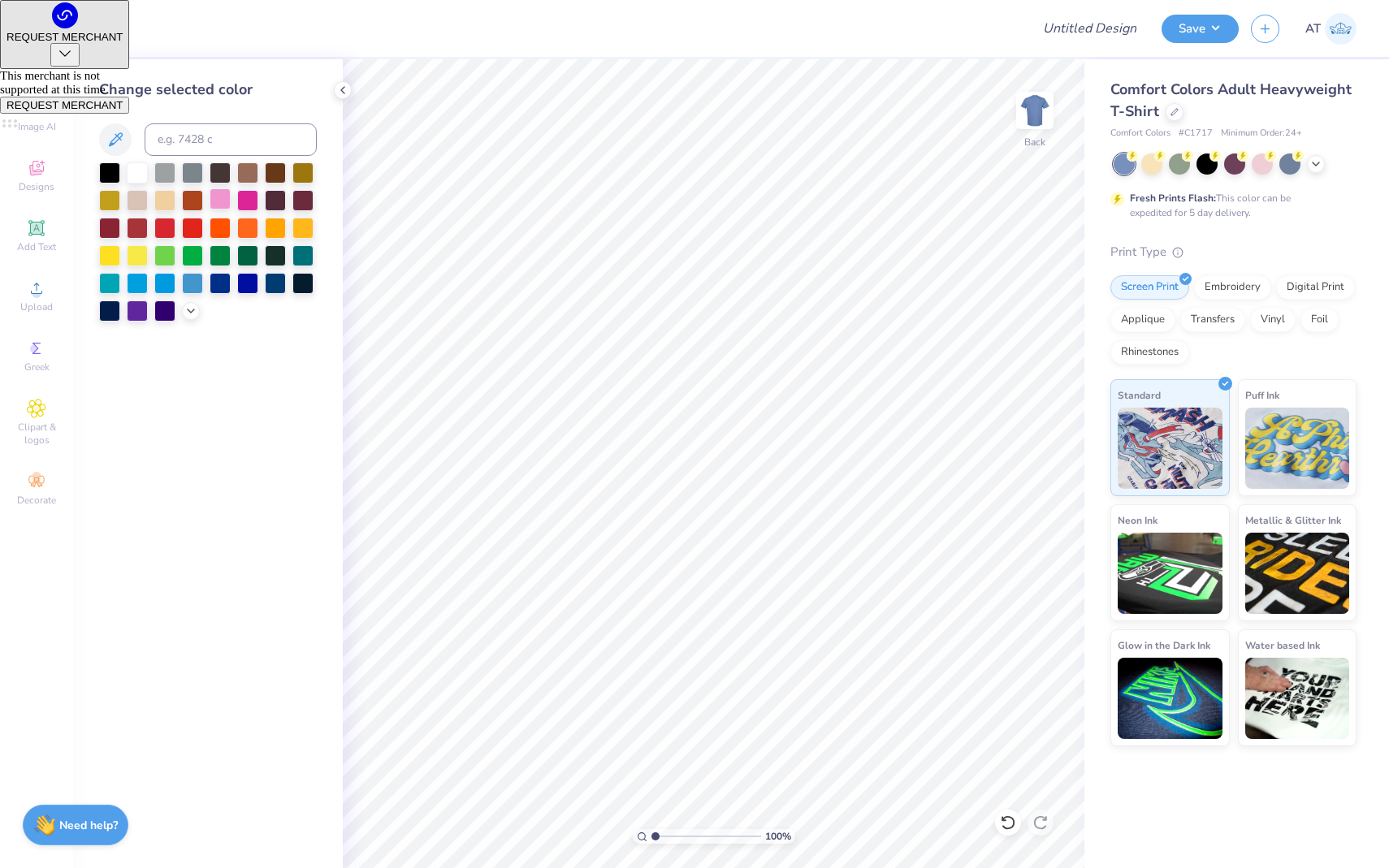
click at [222, 202] on div at bounding box center [219, 198] width 21 height 21
click at [1312, 159] on icon at bounding box center [1316, 162] width 13 height 13
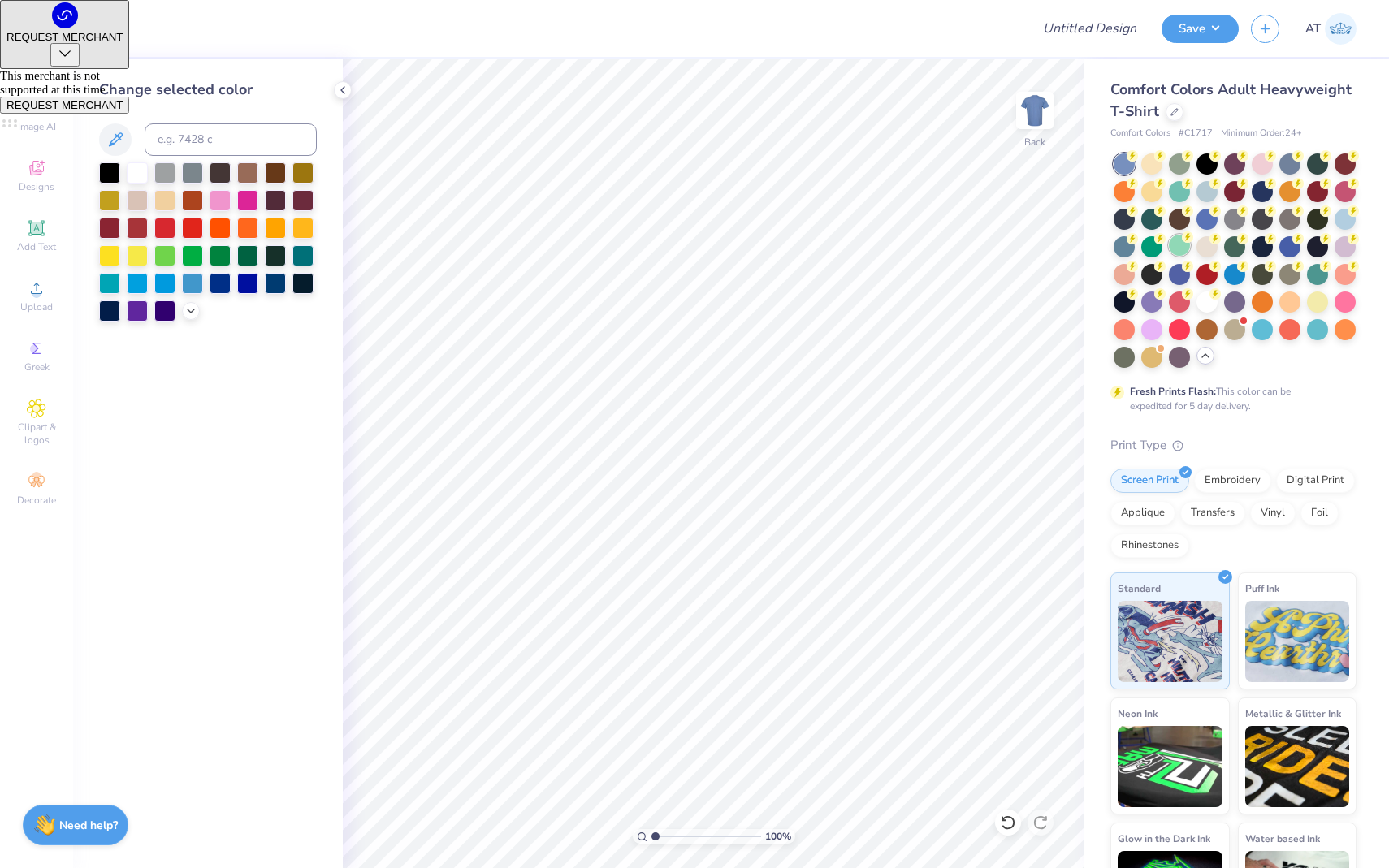
click at [1184, 249] on div at bounding box center [1179, 244] width 21 height 21
click at [342, 90] on icon at bounding box center [343, 90] width 13 height 13
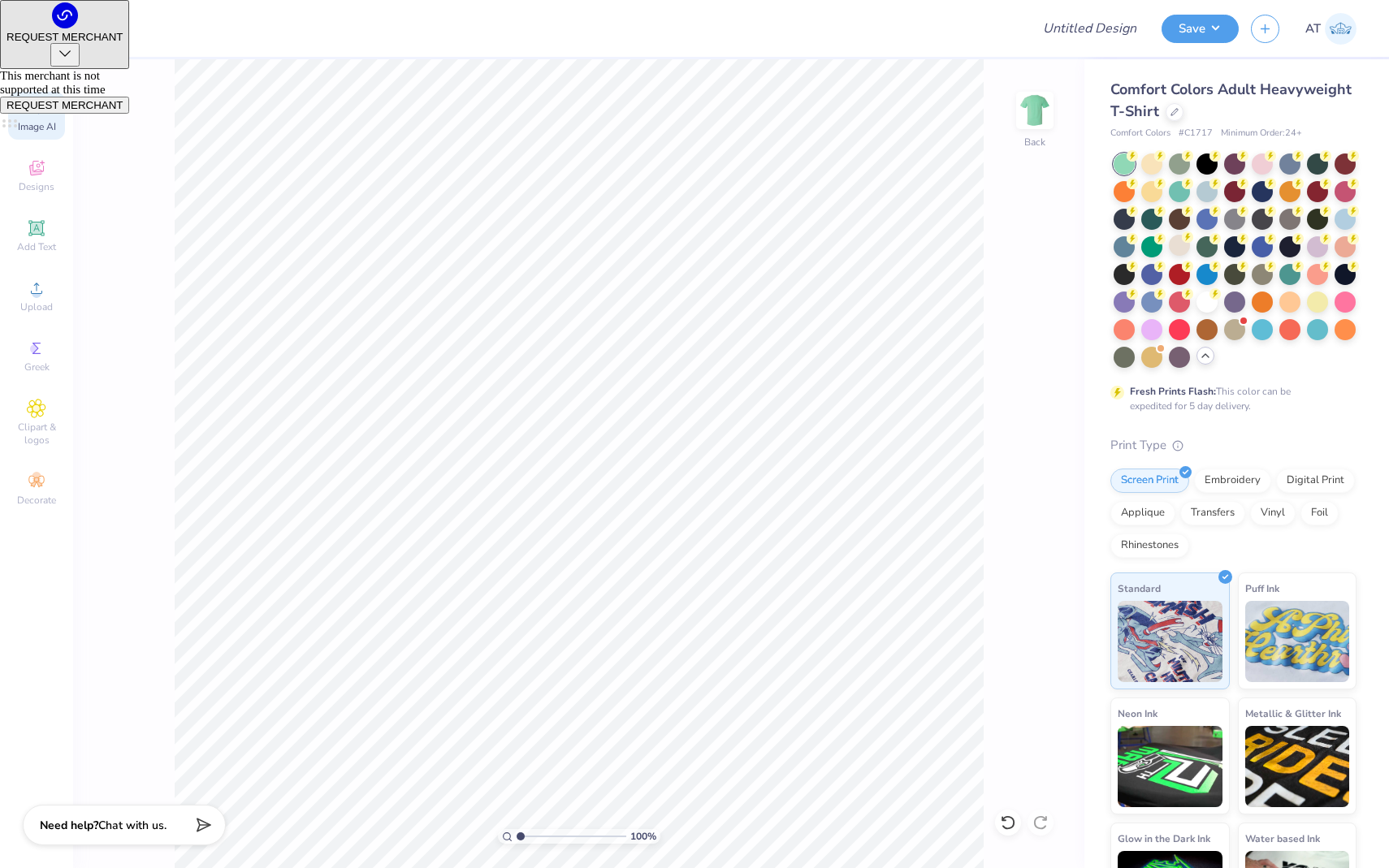
click at [23, 118] on div "Image AI" at bounding box center [37, 116] width 57 height 48
select select "4"
